Goal: Navigation & Orientation: Go to known website

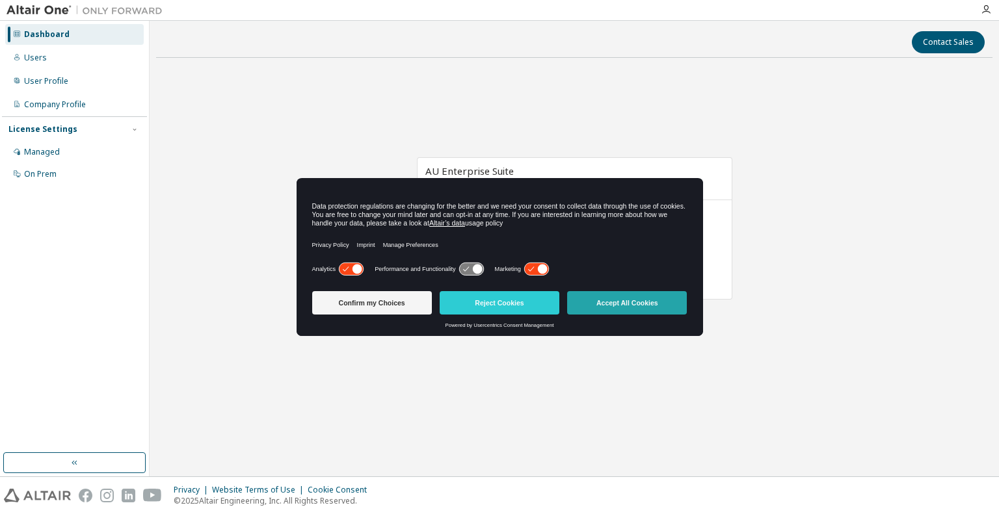
click at [641, 299] on button "Accept All Cookies" at bounding box center [627, 302] width 120 height 23
